Goal: Transaction & Acquisition: Register for event/course

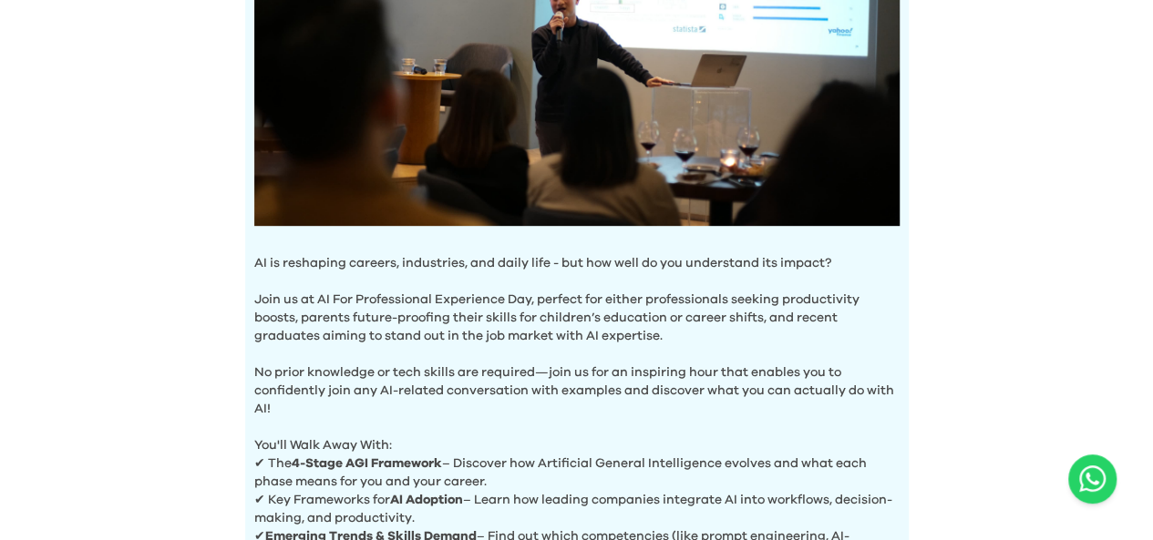
scroll to position [365, 0]
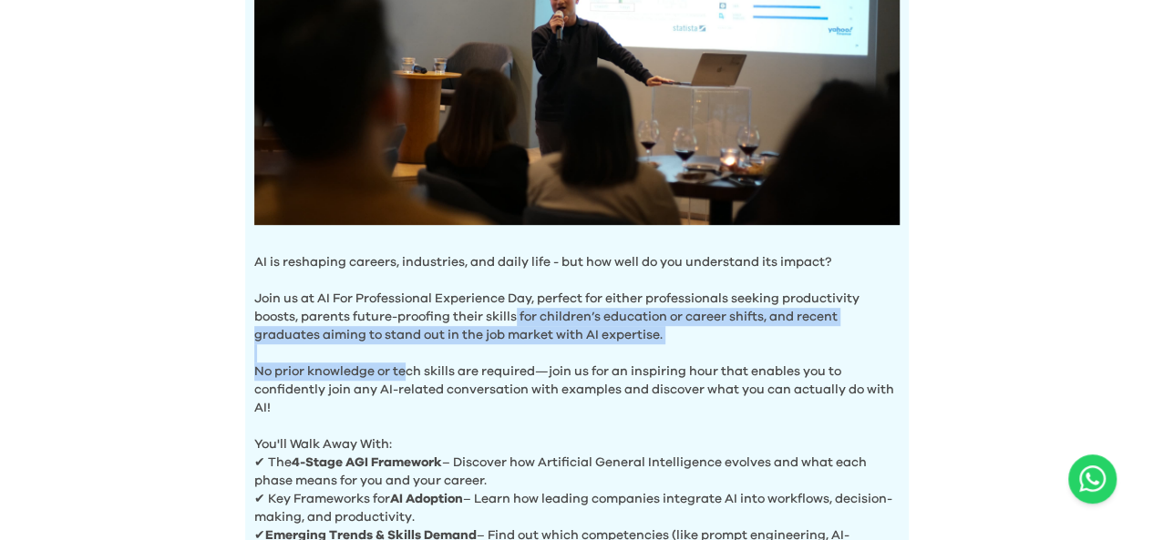
drag, startPoint x: 408, startPoint y: 366, endPoint x: 514, endPoint y: 311, distance: 119.4
click at [514, 311] on div "AI is reshaping careers, industries, and daily life - but how well do you under…" at bounding box center [576, 197] width 663 height 841
click at [514, 311] on p "Join us at AI For Professional Experience Day, perfect for either professionals…" at bounding box center [576, 308] width 645 height 73
drag, startPoint x: 514, startPoint y: 311, endPoint x: 487, endPoint y: 364, distance: 60.3
click at [487, 364] on div "AI is reshaping careers, industries, and daily life - but how well do you under…" at bounding box center [576, 197] width 663 height 841
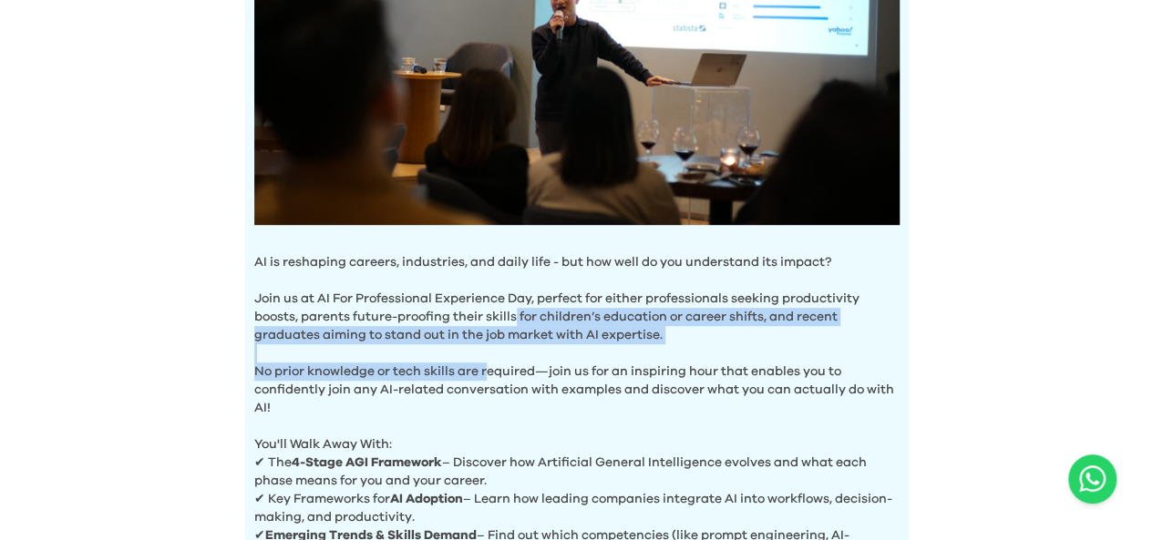
click at [487, 364] on p "No prior knowledge or tech skills are required—join us for an inspiring hour th…" at bounding box center [576, 380] width 645 height 73
drag, startPoint x: 487, startPoint y: 364, endPoint x: 512, endPoint y: 309, distance: 61.2
click at [512, 309] on div "AI is reshaping careers, industries, and daily life - but how well do you under…" at bounding box center [576, 197] width 663 height 841
click at [512, 309] on p "Join us at AI For Professional Experience Day, perfect for either professionals…" at bounding box center [576, 308] width 645 height 73
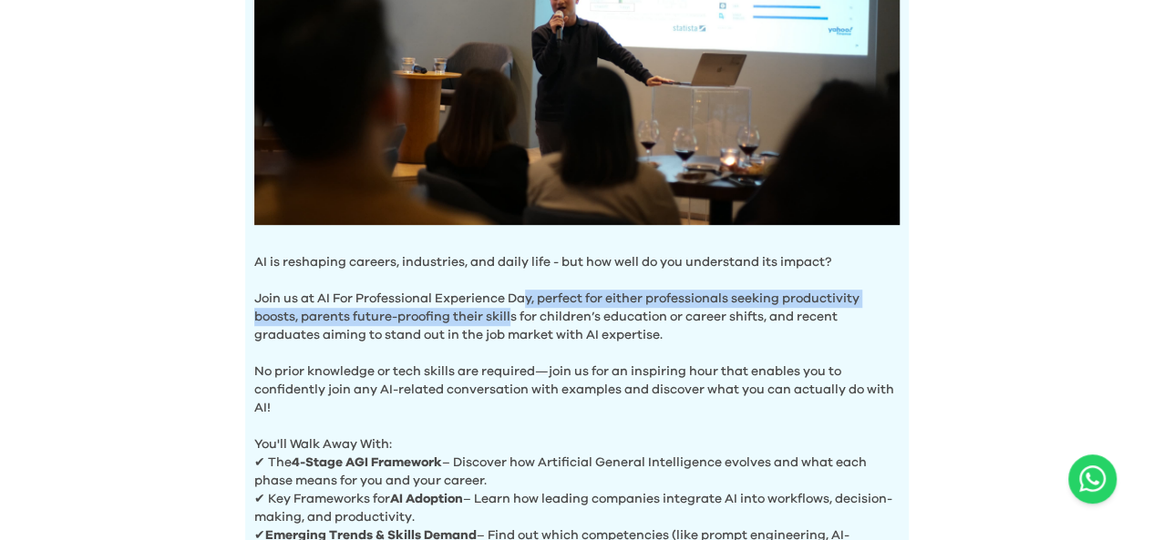
drag, startPoint x: 512, startPoint y: 309, endPoint x: 527, endPoint y: 300, distance: 17.2
click at [527, 300] on p "Join us at AI For Professional Experience Day, perfect for either professionals…" at bounding box center [576, 308] width 645 height 73
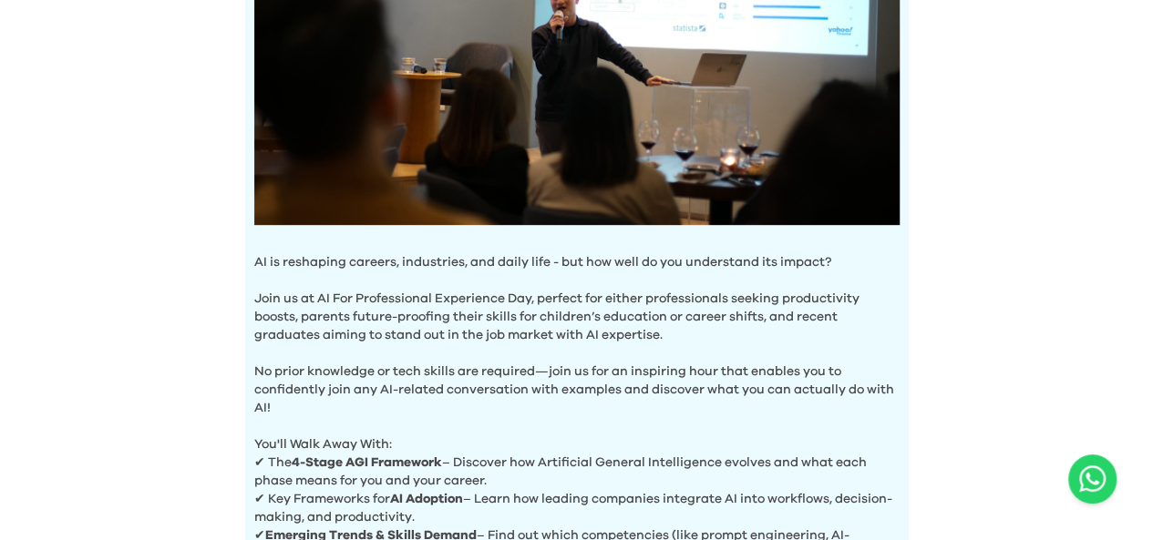
click at [527, 307] on p "Join us at AI For Professional Experience Day, perfect for either professionals…" at bounding box center [576, 308] width 645 height 73
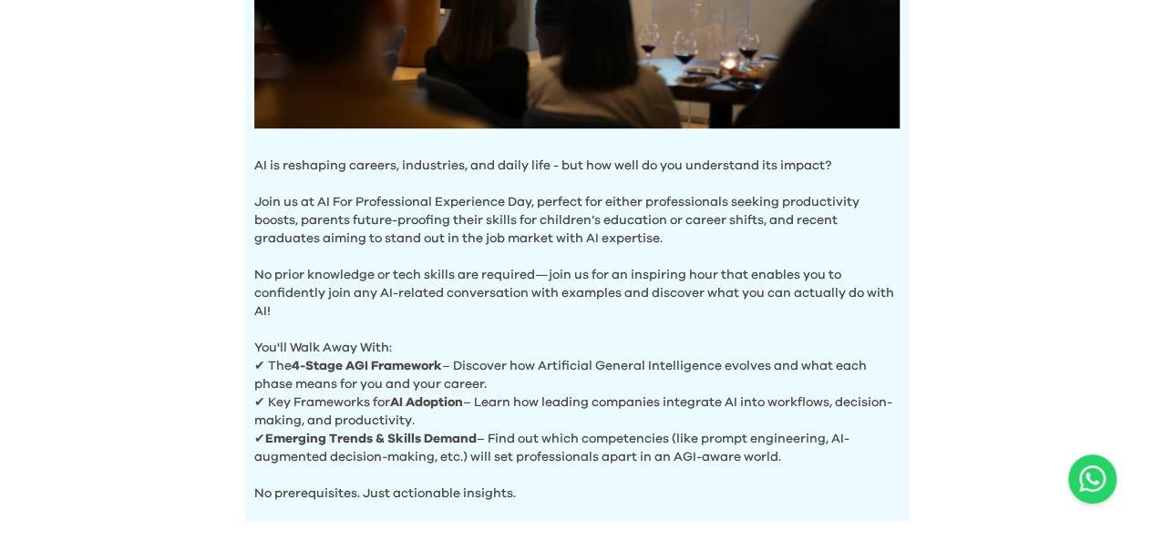
scroll to position [463, 0]
click at [693, 435] on p "✔ Emerging Trends & Skills Demand – Find out which competencies (like prompt en…" at bounding box center [576, 447] width 645 height 36
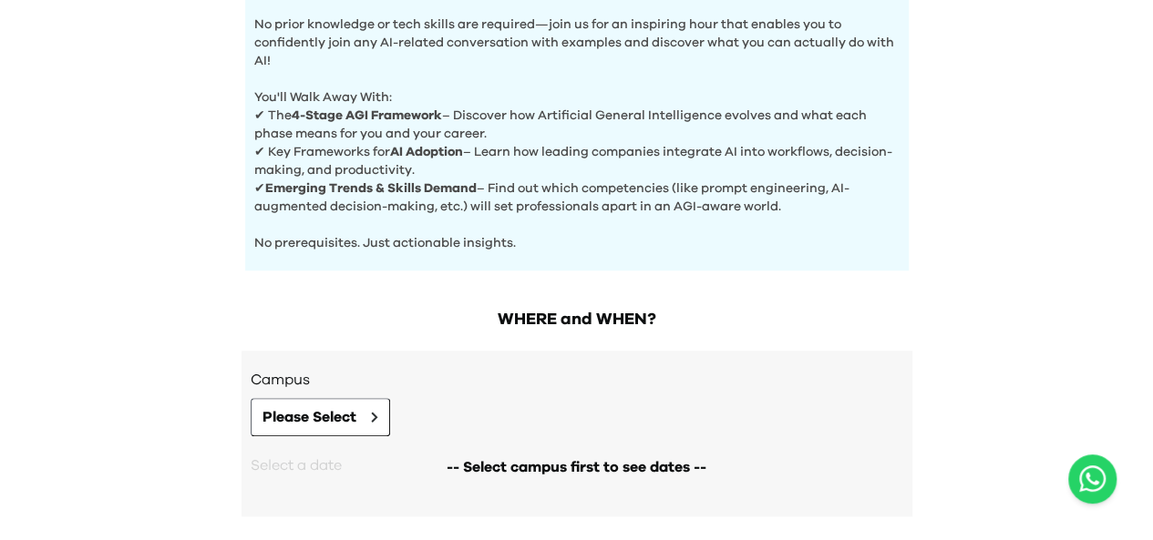
scroll to position [796, 0]
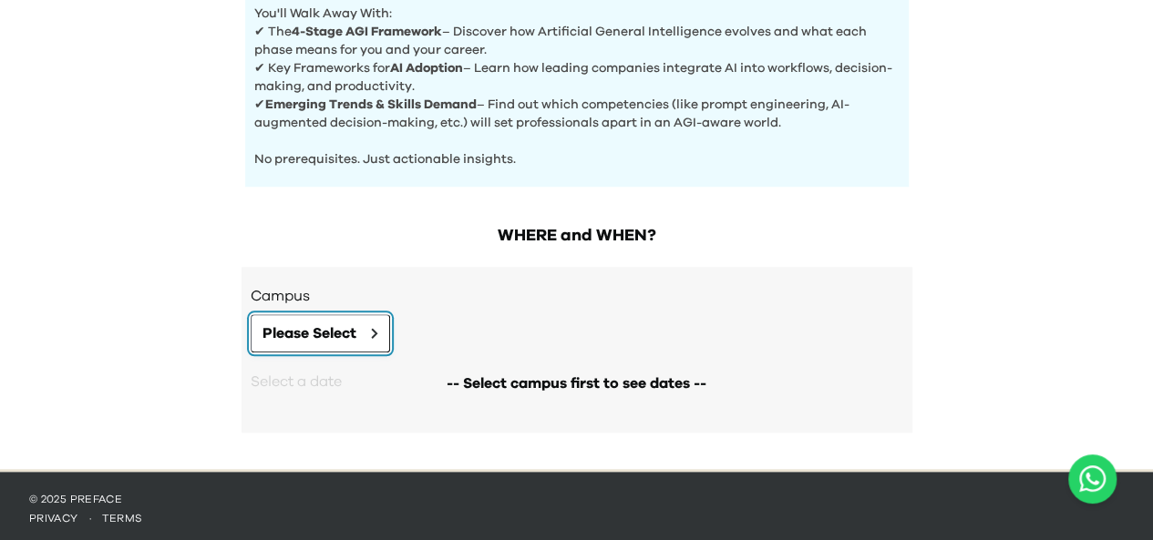
click at [326, 334] on span "Please Select" at bounding box center [309, 334] width 94 height 22
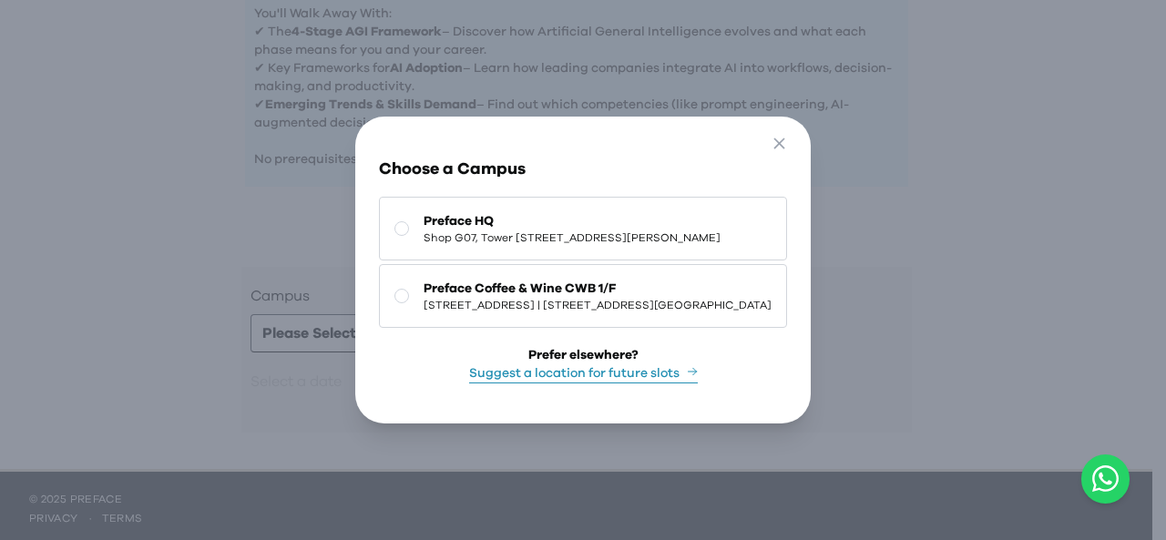
click at [981, 220] on div "Go Back Close Choose a Campus Preface HQ Shop [GEOGRAPHIC_DATA][STREET_ADDRESS]…" at bounding box center [583, 270] width 1166 height 540
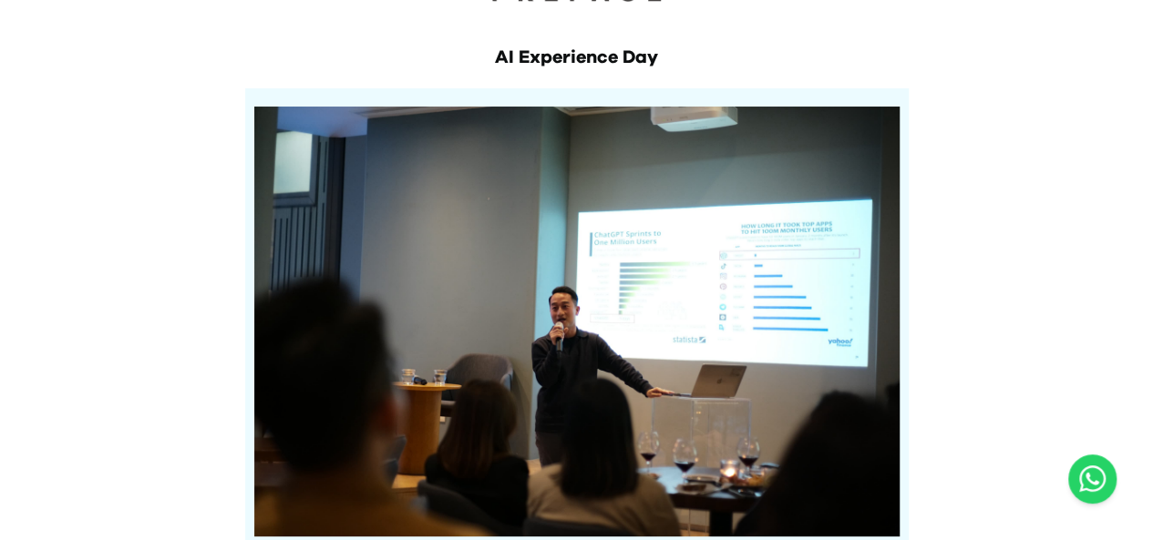
scroll to position [0, 0]
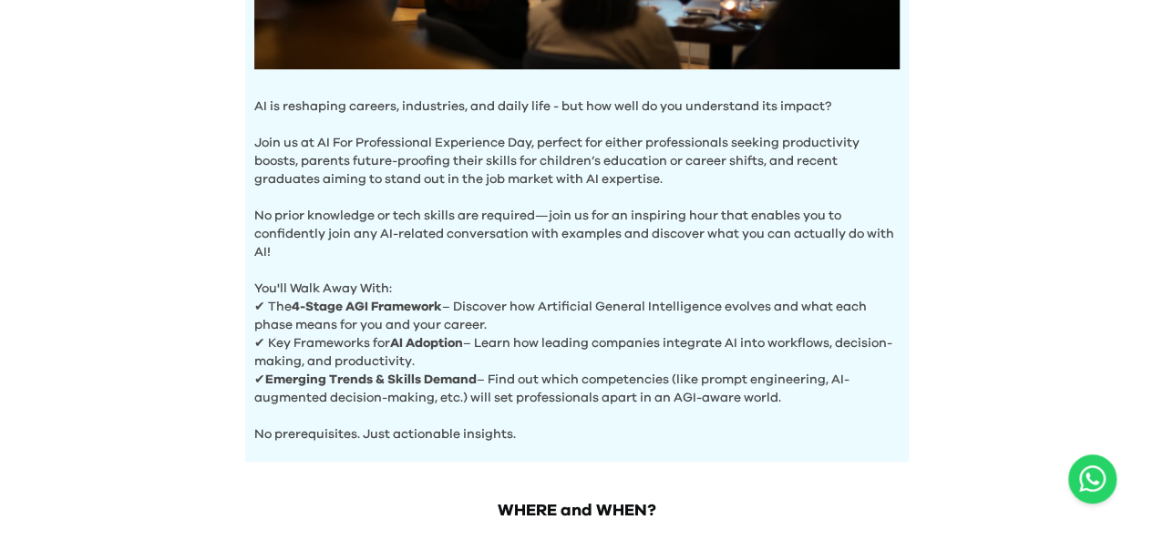
scroll to position [796, 0]
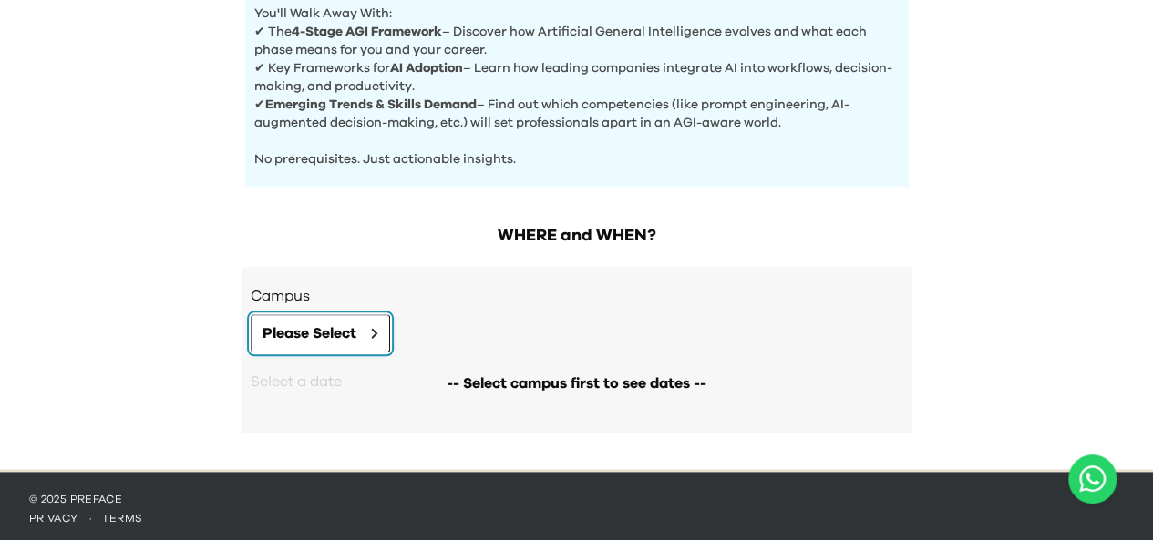
click at [323, 340] on button "Please Select" at bounding box center [320, 333] width 139 height 38
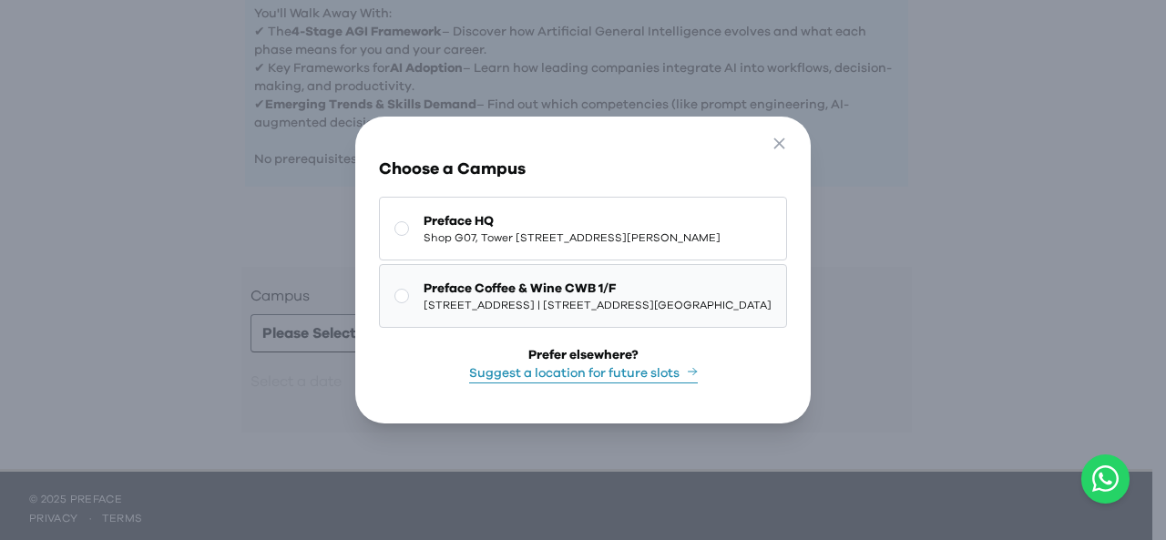
click at [439, 304] on span "[STREET_ADDRESS] | [STREET_ADDRESS][GEOGRAPHIC_DATA]" at bounding box center [598, 305] width 348 height 15
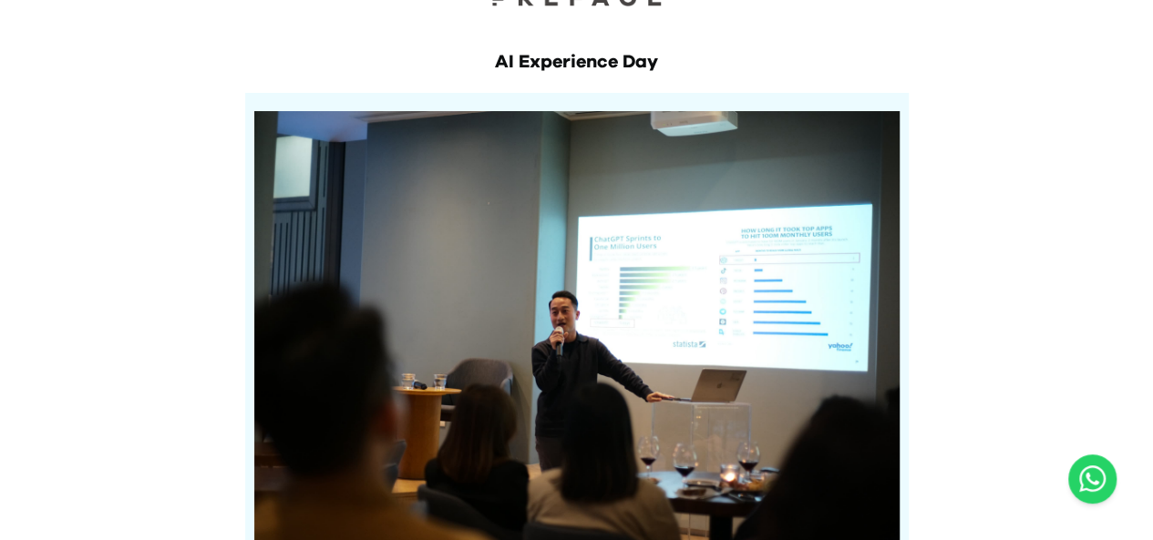
scroll to position [0, 0]
